Goal: Task Accomplishment & Management: Use online tool/utility

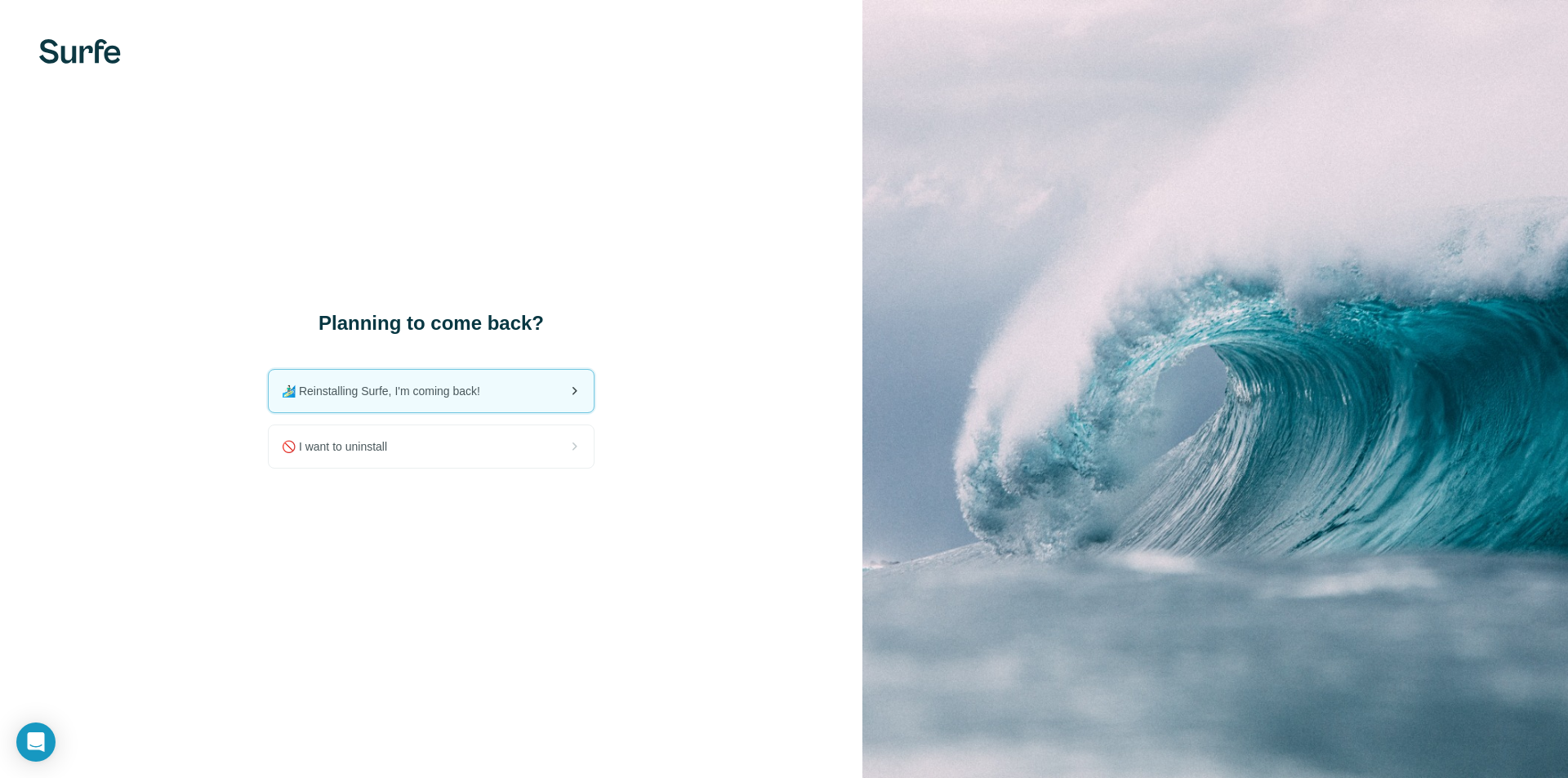
click at [496, 392] on div "🏄🏻‍♂️ Reinstalling Surfe, I'm coming back!" at bounding box center [430, 391] width 325 height 42
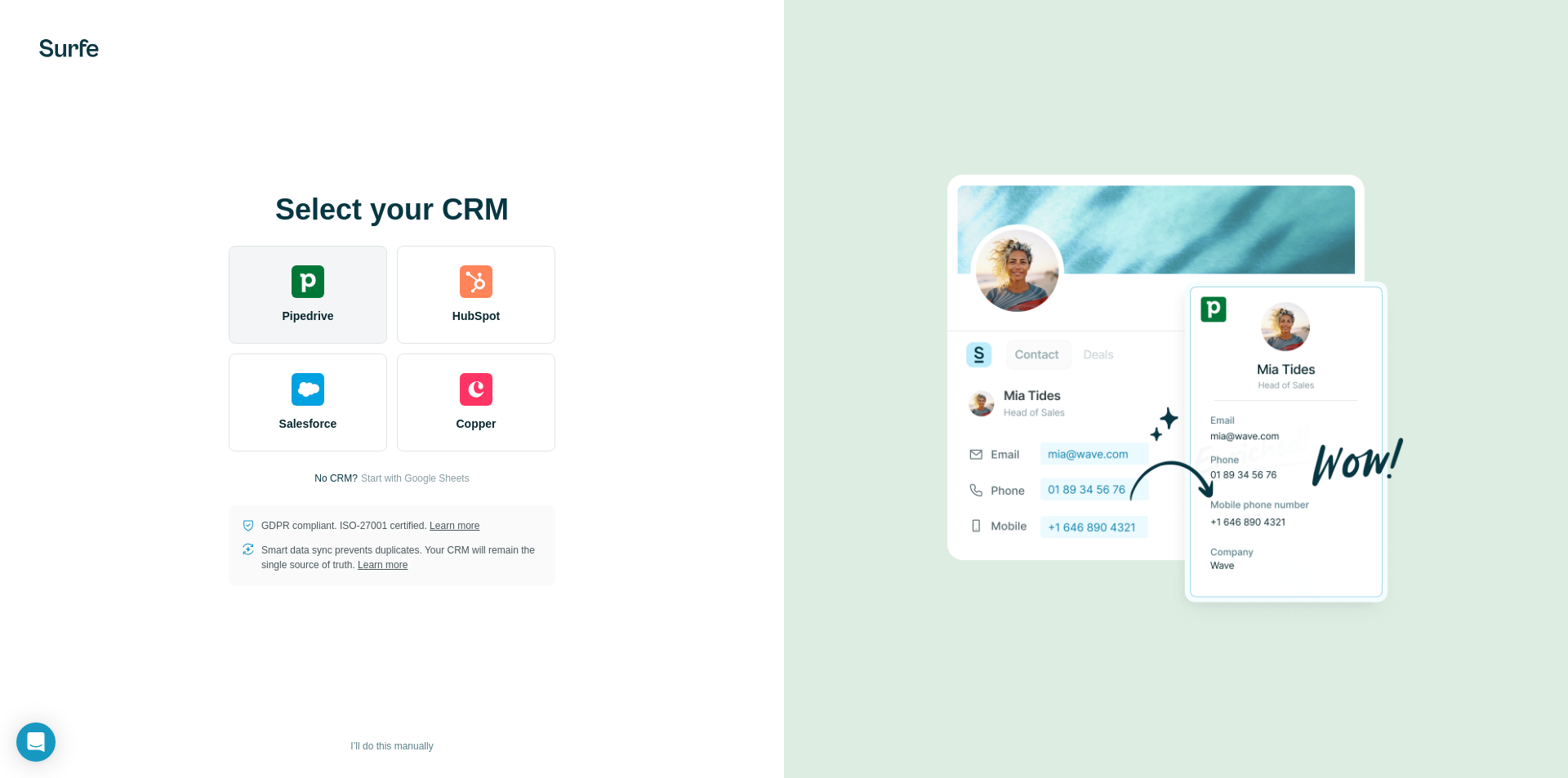
click at [303, 292] on img at bounding box center [307, 281] width 32 height 32
